Goal: Find specific page/section: Find specific page/section

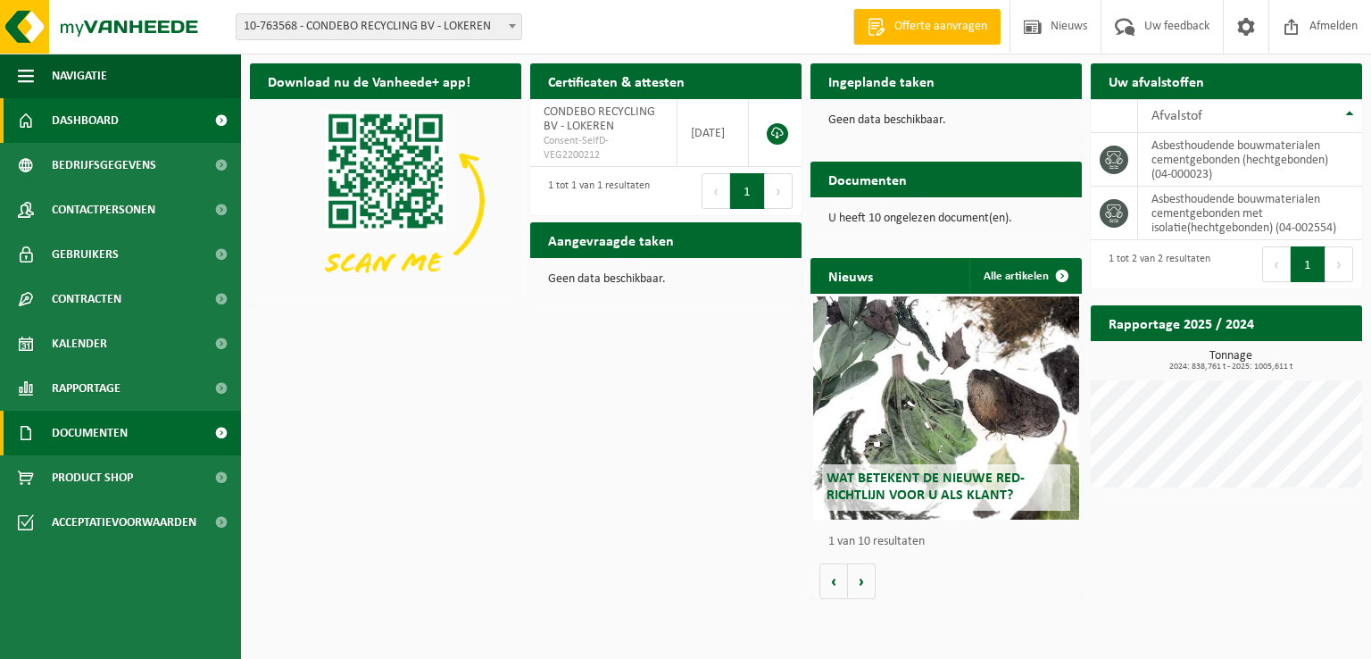
click at [92, 428] on span "Documenten" at bounding box center [90, 433] width 76 height 45
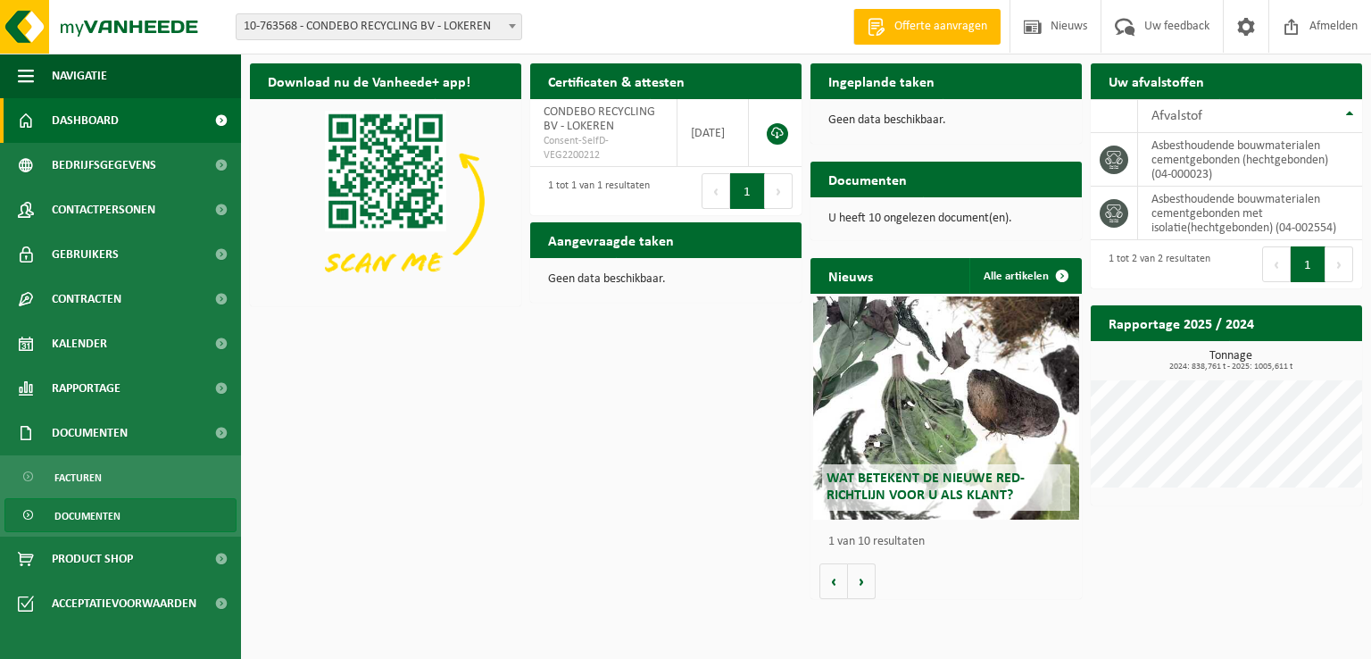
click at [86, 515] on span "Documenten" at bounding box center [87, 516] width 66 height 34
